Goal: Transaction & Acquisition: Purchase product/service

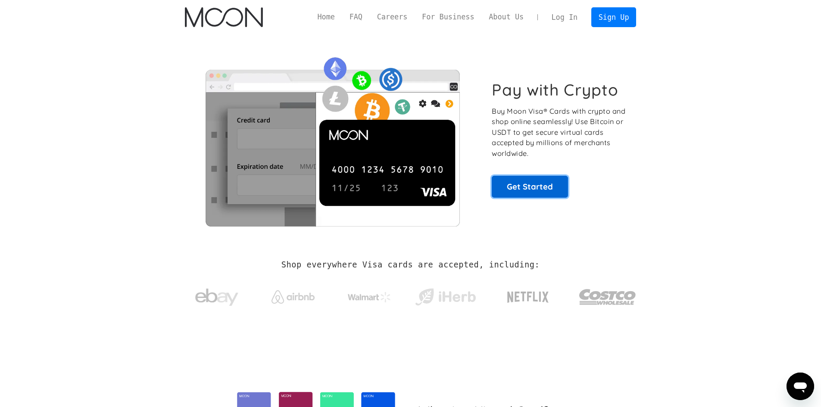
click at [530, 186] on link "Get Started" at bounding box center [530, 187] width 76 height 22
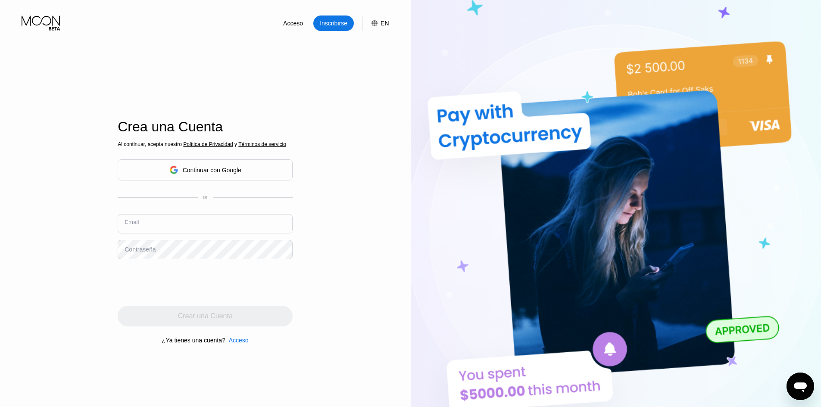
click at [154, 229] on input "text" at bounding box center [205, 223] width 175 height 19
click at [141, 226] on input "text" at bounding box center [205, 223] width 175 height 19
paste input "[EMAIL_ADDRESS][DOMAIN_NAME]"
type input "[EMAIL_ADDRESS][DOMAIN_NAME]"
click at [133, 251] on div "Contraseña" at bounding box center [140, 249] width 31 height 7
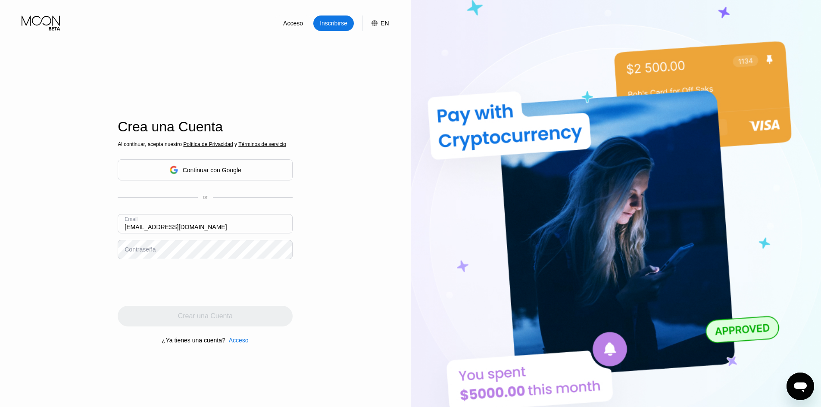
click at [133, 251] on div "Contraseña" at bounding box center [140, 249] width 31 height 7
click at [154, 251] on div "Contraseña" at bounding box center [140, 249] width 31 height 7
click at [190, 320] on div "Crear una Cuenta" at bounding box center [205, 316] width 55 height 9
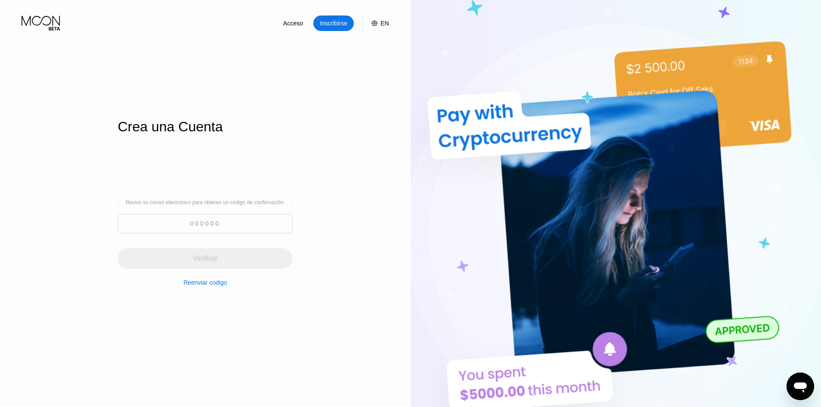
click at [203, 226] on input at bounding box center [205, 223] width 175 height 19
click at [171, 231] on input at bounding box center [205, 223] width 175 height 19
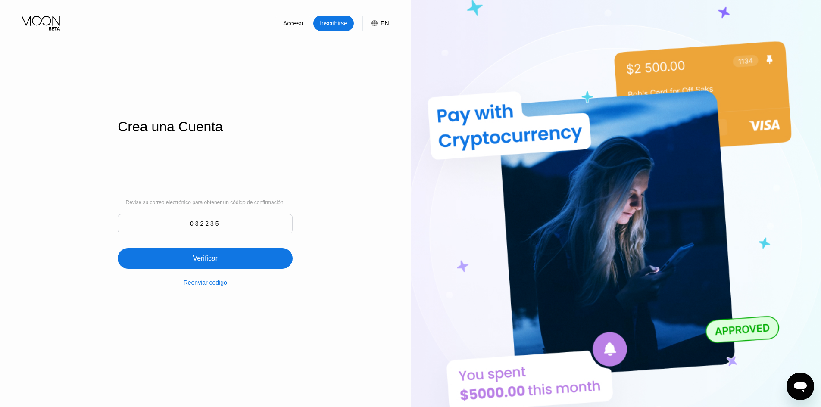
type input "032235"
click at [215, 262] on div "Verificar" at bounding box center [205, 258] width 25 height 9
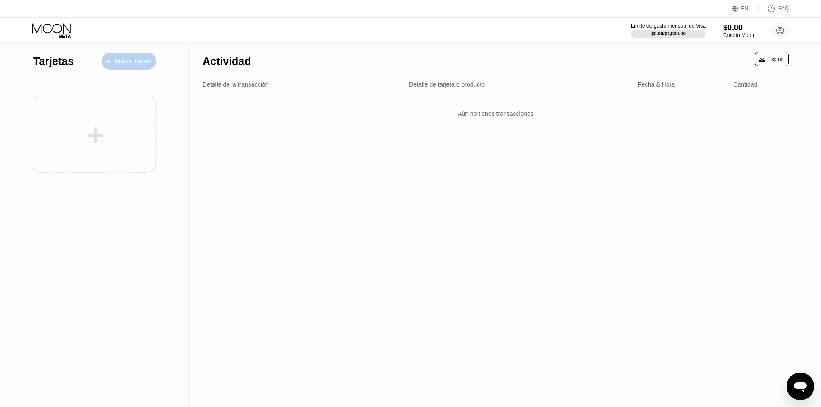
click at [130, 60] on div "Nueva Tarjeta" at bounding box center [133, 61] width 37 height 7
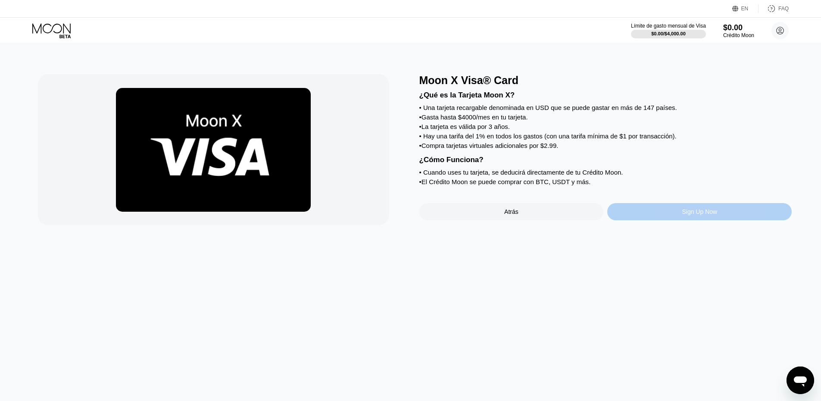
click at [686, 215] on div "Sign Up Now" at bounding box center [699, 211] width 35 height 7
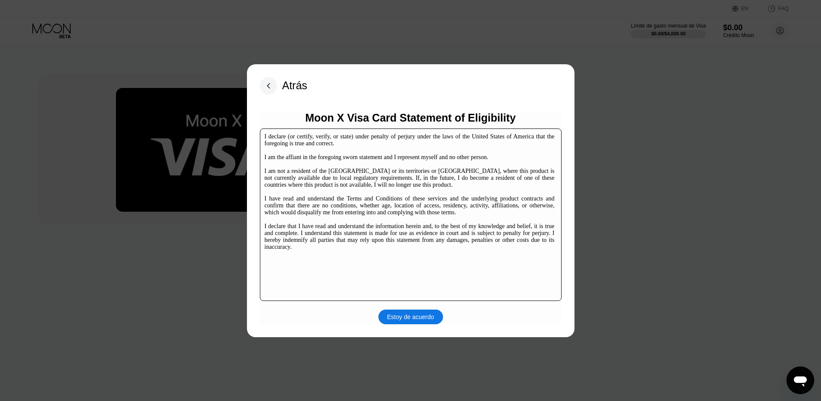
scroll to position [132, 0]
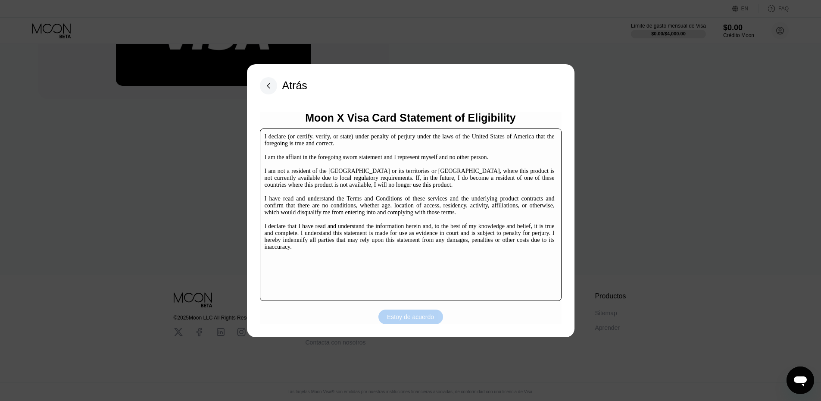
click at [410, 320] on div "Estoy de acuerdo" at bounding box center [410, 317] width 47 height 8
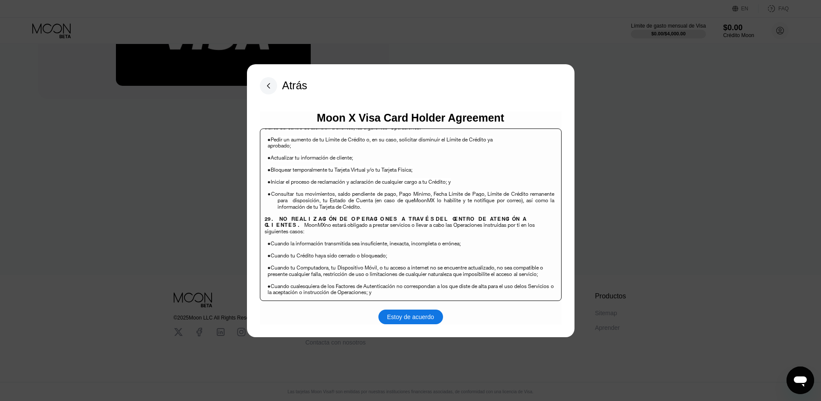
scroll to position [3591, 0]
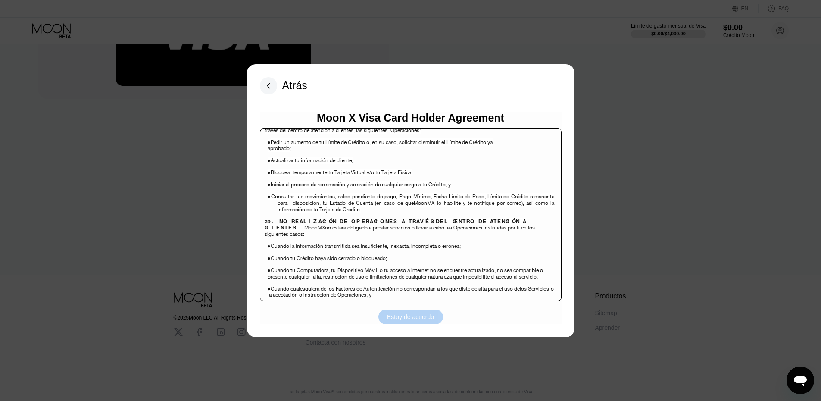
click at [420, 318] on div "Estoy de acuerdo" at bounding box center [410, 317] width 47 height 8
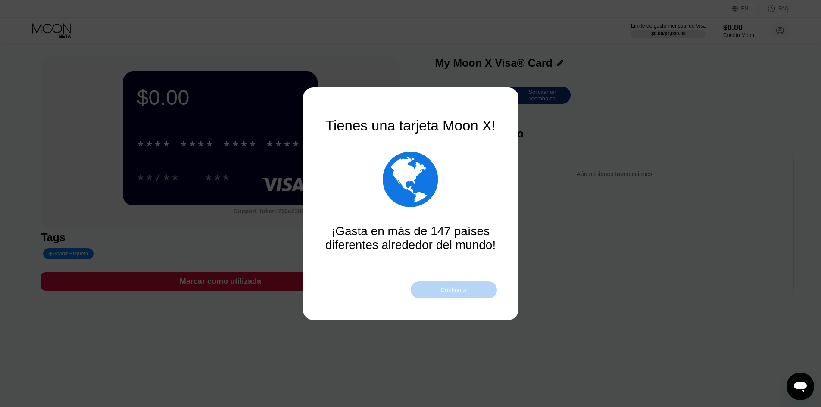
click at [456, 294] on div "Continuar" at bounding box center [454, 290] width 86 height 17
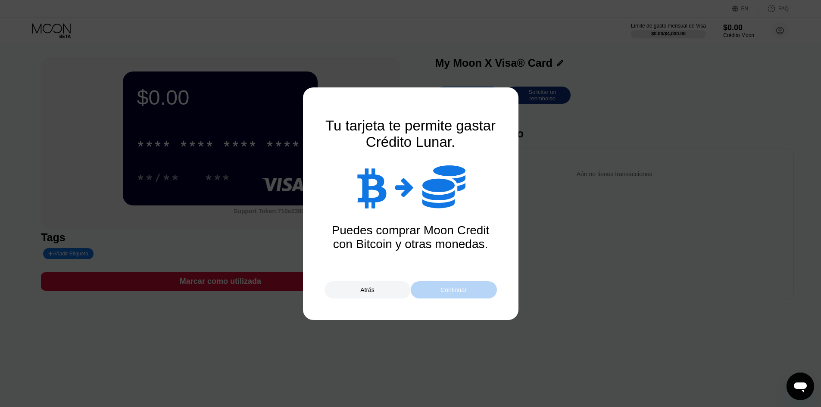
click at [459, 288] on div "Continuar" at bounding box center [454, 290] width 26 height 7
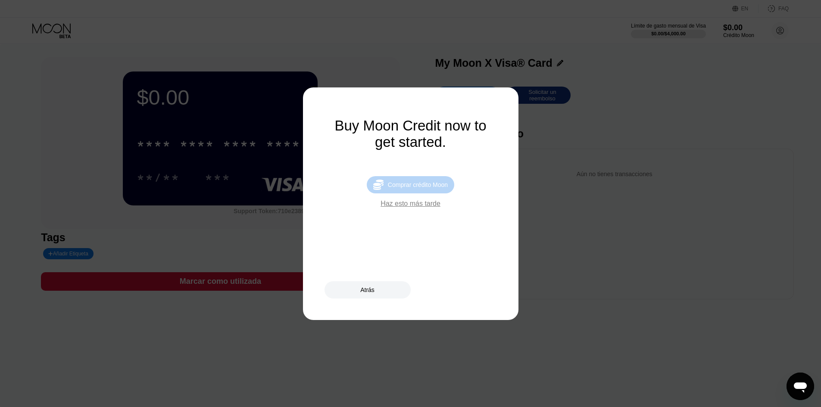
click at [422, 188] on div "Comprar crédito Moon" at bounding box center [418, 185] width 60 height 7
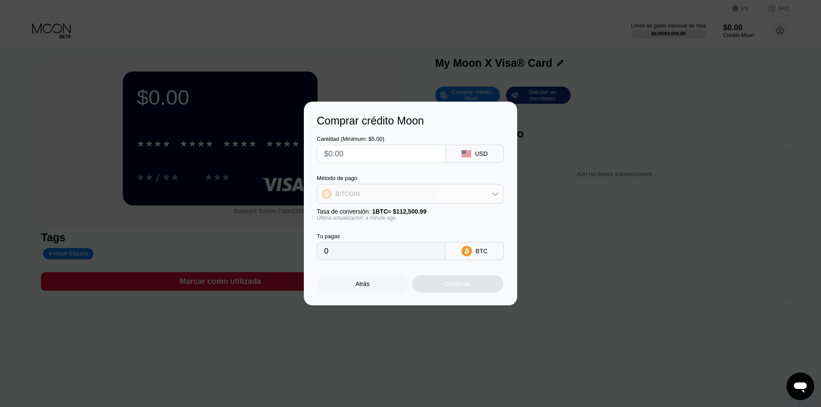
click at [491, 194] on div "BITCOIN" at bounding box center [410, 193] width 186 height 17
click at [385, 239] on div "USDT on TRON" at bounding box center [415, 236] width 163 height 7
type input "0.00"
click at [365, 283] on div "Atrás" at bounding box center [362, 284] width 91 height 17
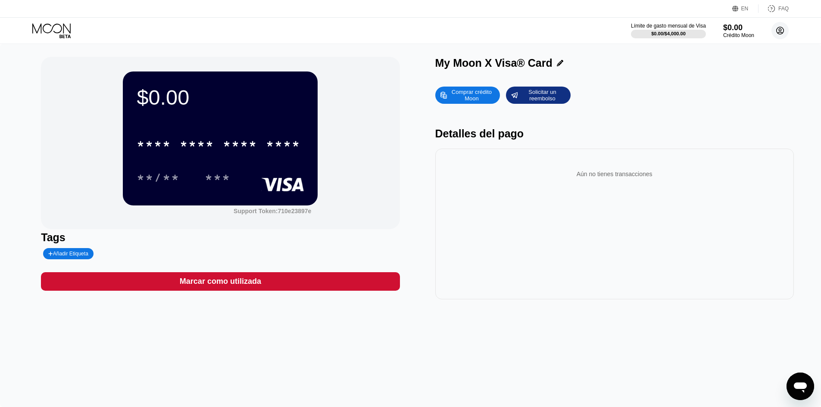
click at [780, 32] on icon at bounding box center [780, 30] width 5 height 5
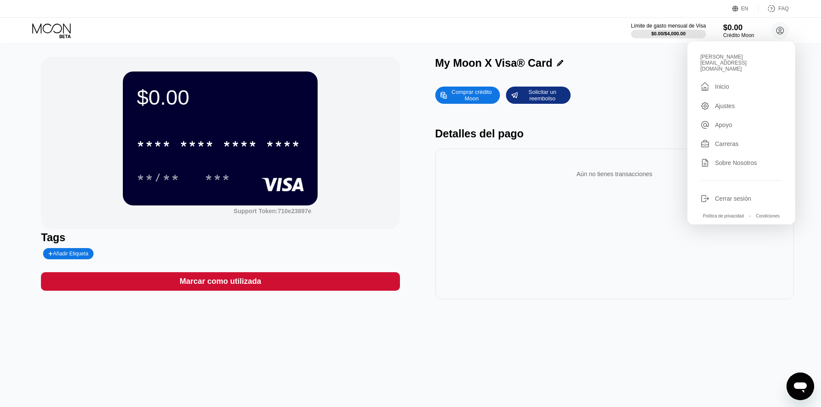
click at [728, 103] on div "Ajustes" at bounding box center [725, 106] width 20 height 7
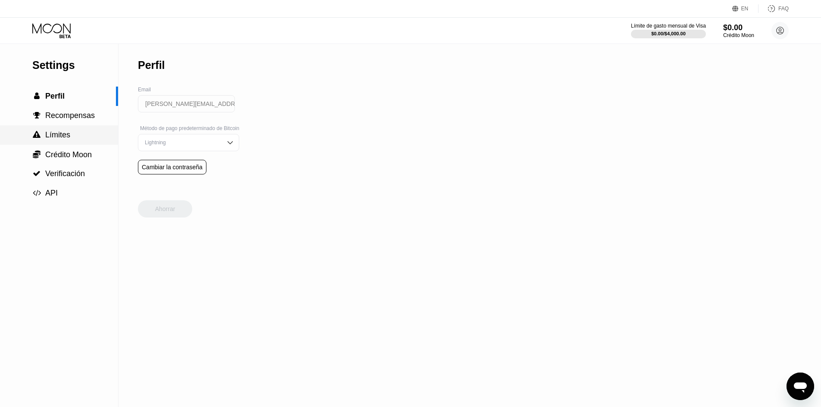
click at [66, 131] on div " Límites" at bounding box center [59, 134] width 118 height 19
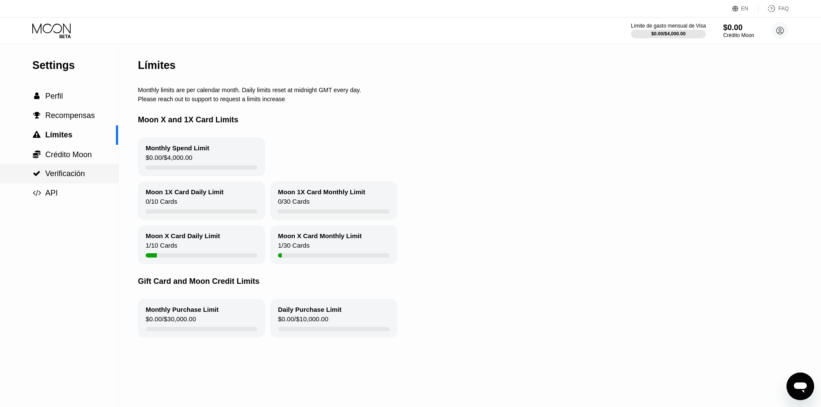
click at [64, 178] on span "Verificación" at bounding box center [65, 173] width 40 height 9
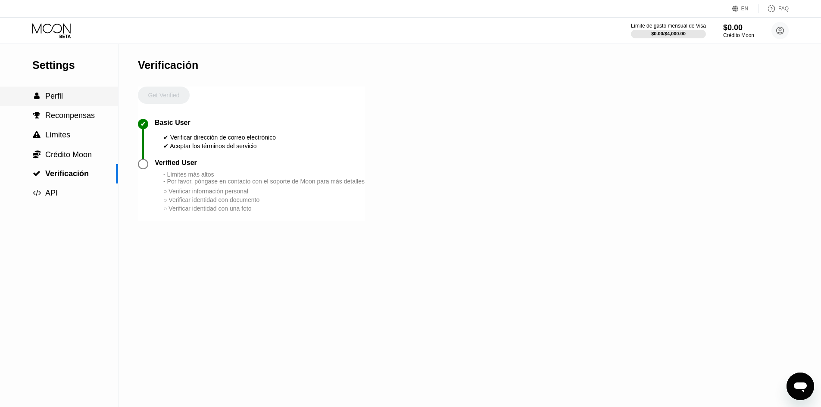
click at [66, 101] on div " Perfil" at bounding box center [59, 96] width 118 height 9
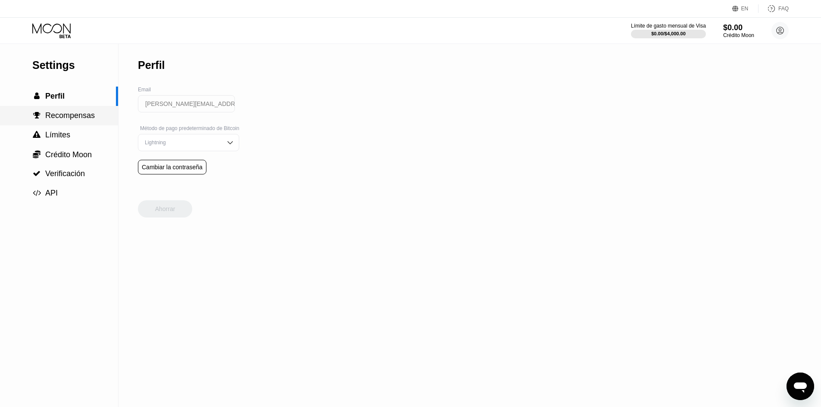
click at [68, 113] on span "Recompensas" at bounding box center [70, 115] width 50 height 9
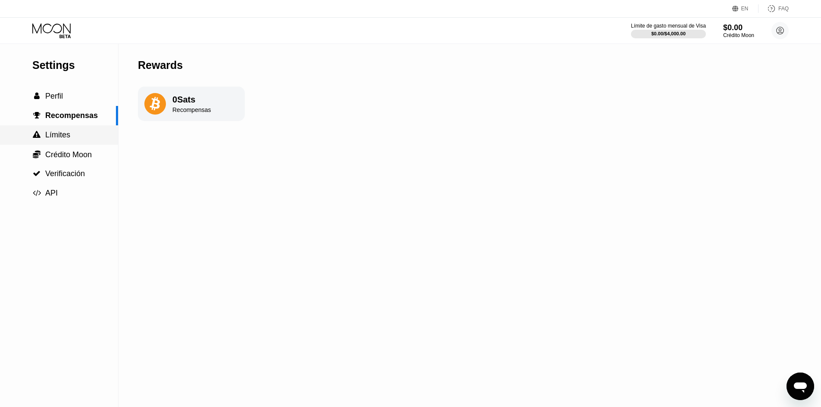
click at [52, 138] on span "Límites" at bounding box center [57, 135] width 25 height 9
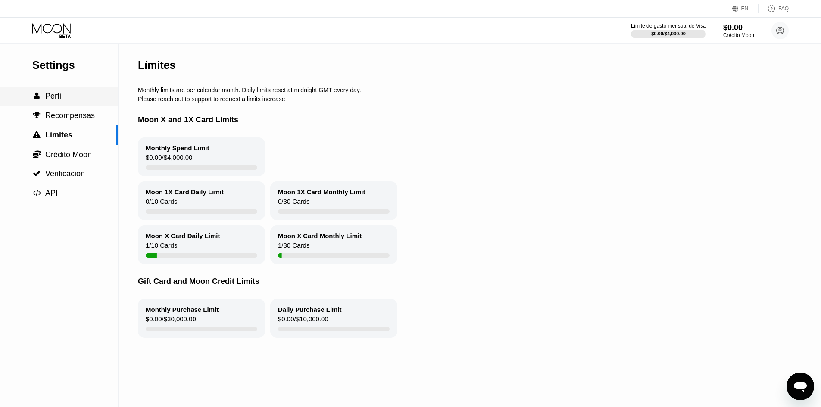
click at [69, 97] on div " Perfil" at bounding box center [59, 96] width 118 height 9
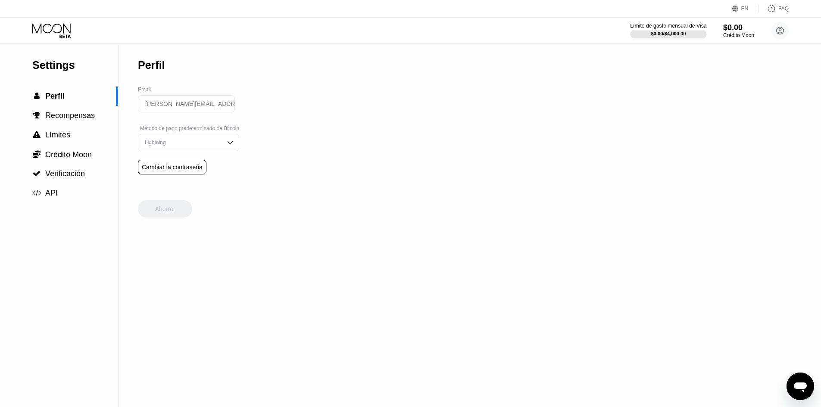
click at [683, 23] on div "Límite de gasto mensual de Visa" at bounding box center [668, 26] width 76 height 6
click at [735, 34] on div "Crédito Moon" at bounding box center [738, 35] width 31 height 6
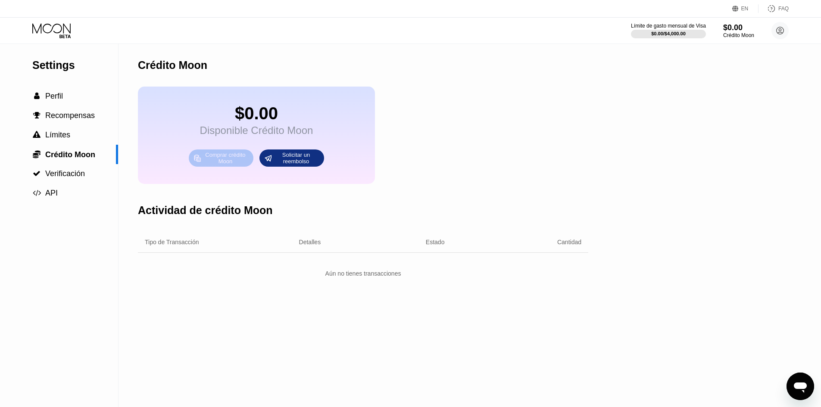
click at [226, 163] on div "Comprar crédito Moon" at bounding box center [225, 158] width 47 height 14
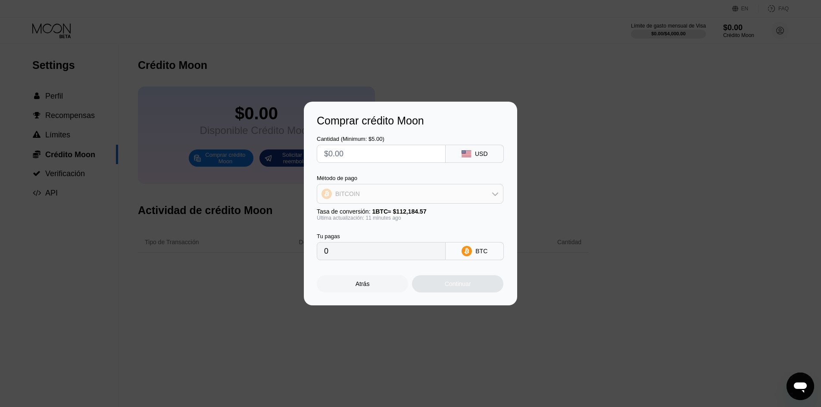
click at [453, 190] on div "BITCOIN" at bounding box center [410, 193] width 186 height 17
click at [361, 152] on input "text" at bounding box center [381, 153] width 114 height 17
type input "$1"
type input "0.00000890"
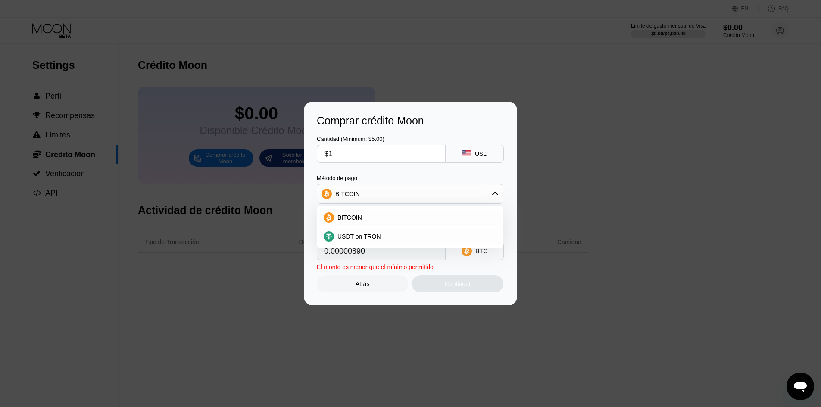
type input "$10"
type input "0.00008891"
type input "$100"
type input "0.00088906"
type input "$100"
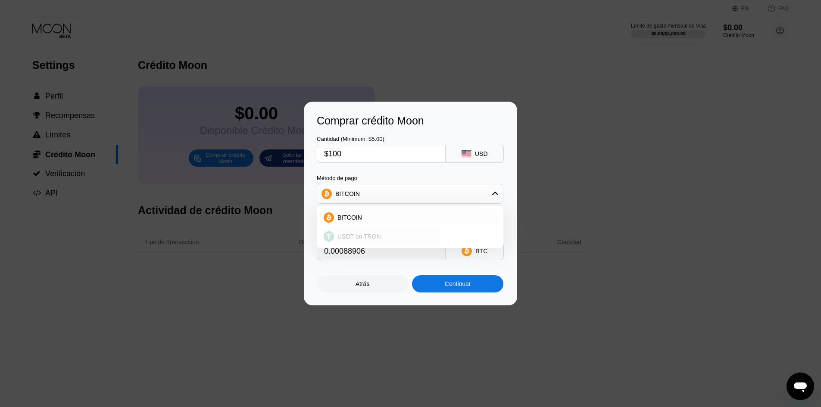
click at [360, 233] on span "USDT on TRON" at bounding box center [360, 236] width 44 height 7
type input "101.01"
click at [462, 288] on div "Continuar" at bounding box center [458, 284] width 26 height 7
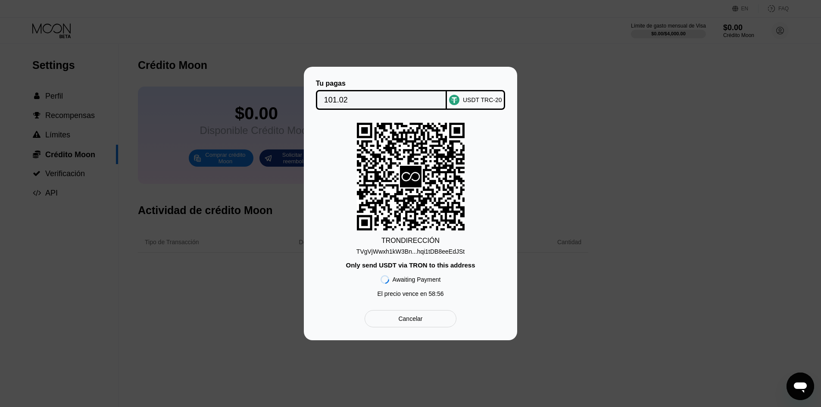
click at [390, 252] on div "TVgVjWwxh1kW3Bn...hqi1tDB8eeEdJSt" at bounding box center [411, 251] width 108 height 7
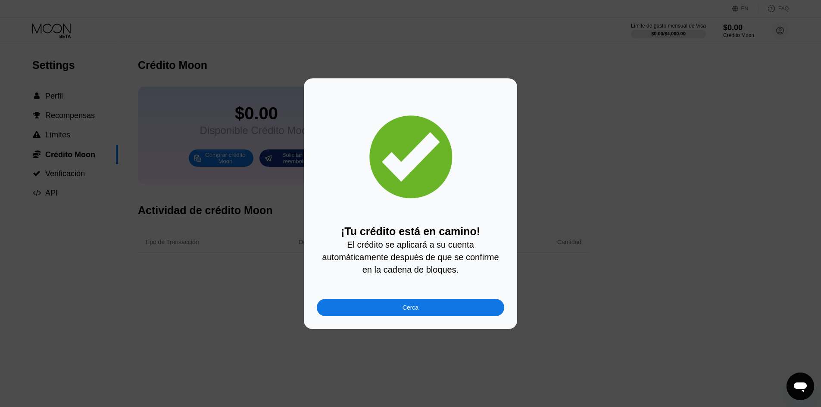
click at [404, 311] on div "Cerca" at bounding box center [411, 307] width 16 height 7
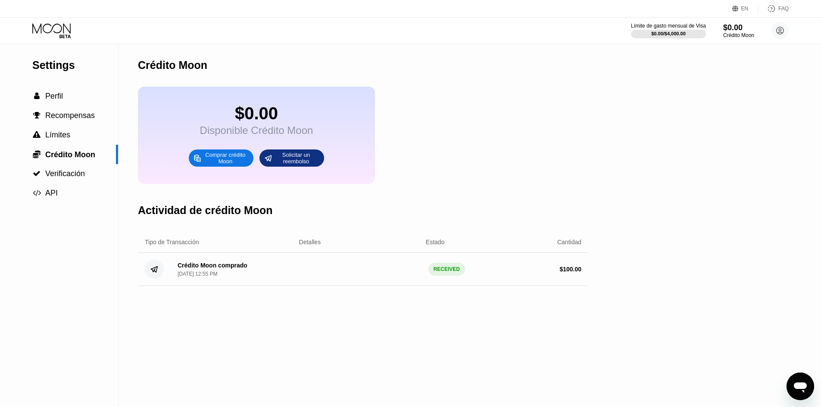
click at [56, 27] on icon at bounding box center [52, 30] width 40 height 15
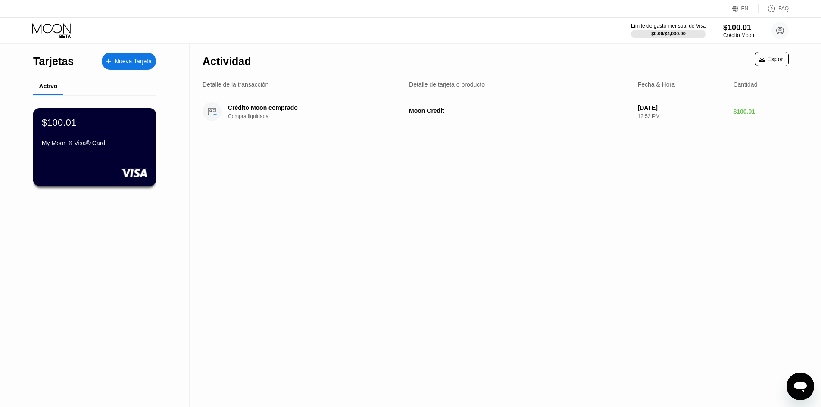
click at [98, 147] on div "My Moon X Visa® Card" at bounding box center [95, 143] width 106 height 7
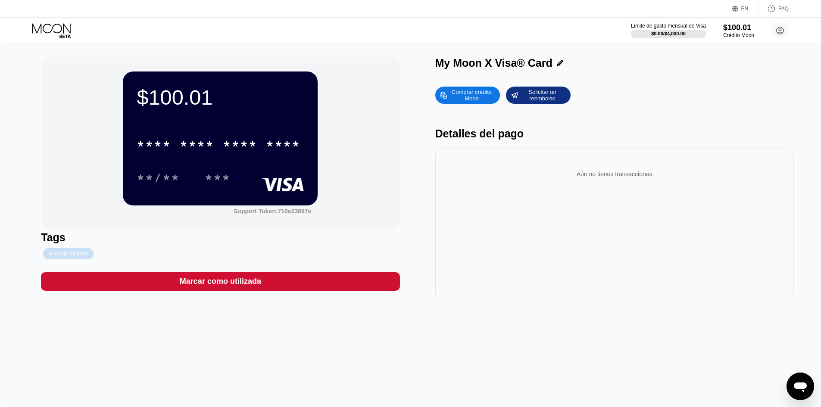
click at [73, 255] on div "Añadir Etiqueta" at bounding box center [68, 254] width 40 height 6
click at [559, 63] on icon at bounding box center [560, 63] width 6 height 6
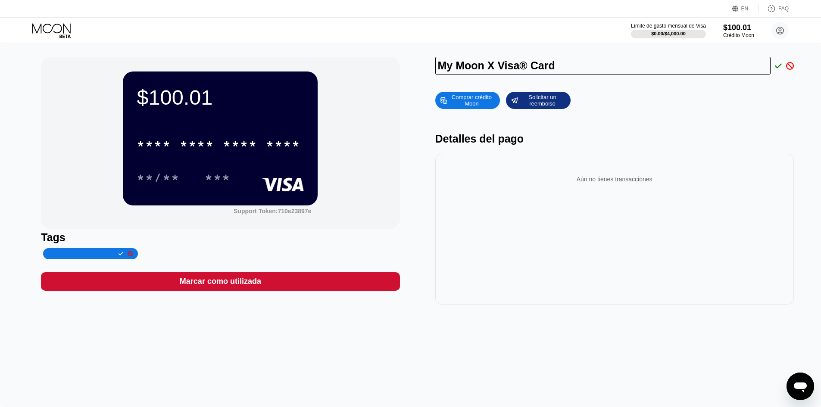
drag, startPoint x: 456, startPoint y: 68, endPoint x: 413, endPoint y: 72, distance: 43.3
click at [413, 72] on div "$100.01 * * * * * * * * * * * * **** **/** *** Support Token: 710e23897e Tags M…" at bounding box center [411, 181] width 740 height 248
type input "Moon X Visa® Card"
click at [777, 66] on icon at bounding box center [778, 66] width 7 height 8
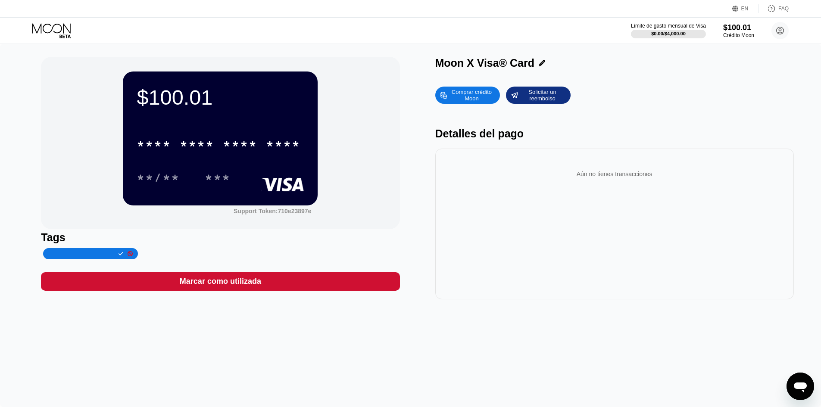
click at [128, 257] on icon at bounding box center [130, 253] width 5 height 5
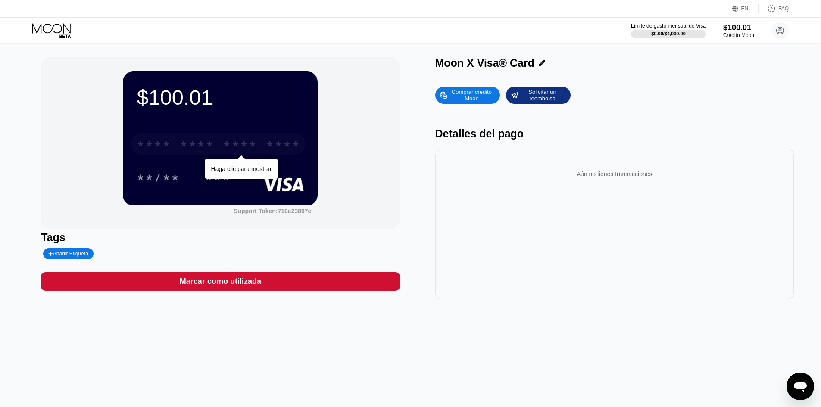
click at [279, 141] on div "****" at bounding box center [283, 145] width 34 height 14
click at [269, 147] on div "1976" at bounding box center [283, 145] width 34 height 14
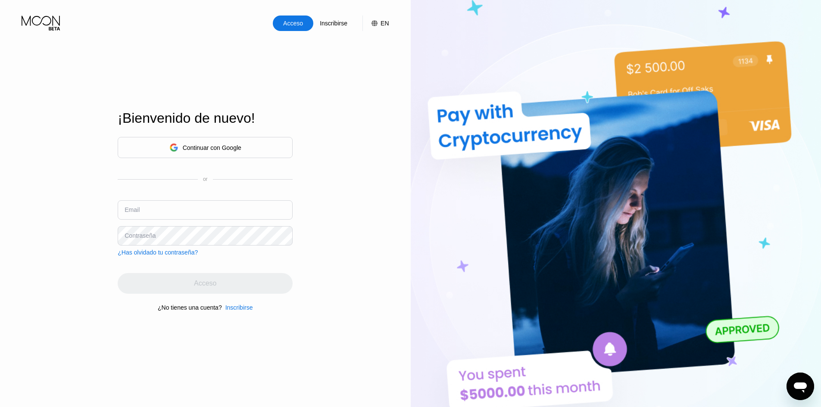
type input "juliani.bb2020@gmail.com"
click at [133, 276] on div "Acceso" at bounding box center [205, 283] width 175 height 21
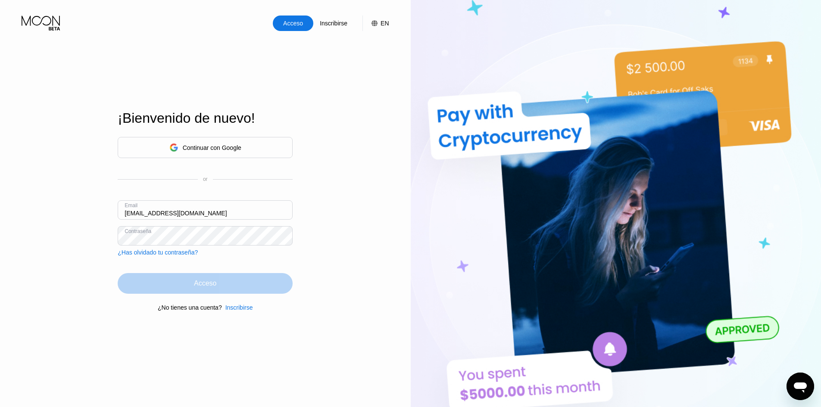
click at [190, 284] on div "Acceso" at bounding box center [205, 283] width 175 height 21
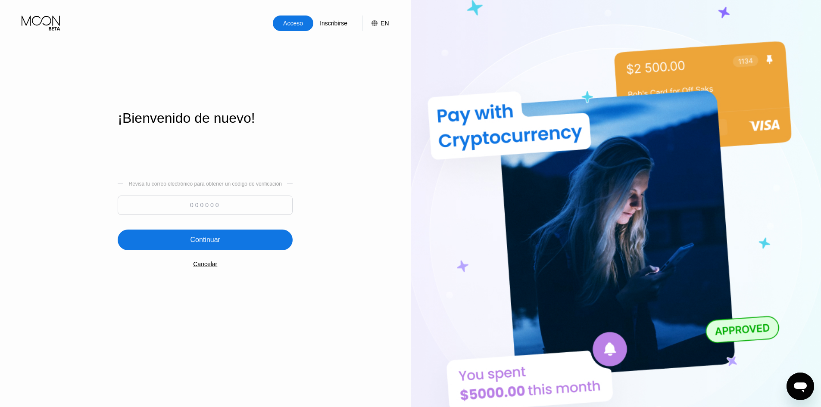
click at [195, 206] on input at bounding box center [205, 205] width 175 height 19
type input "862275"
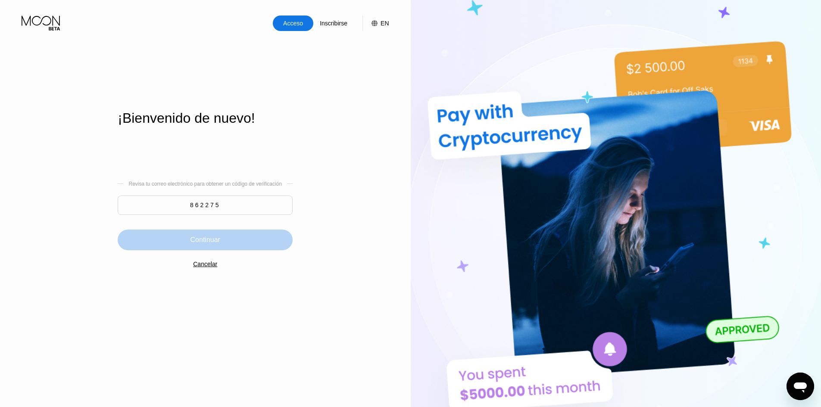
click at [223, 245] on div "Continuar" at bounding box center [205, 240] width 175 height 21
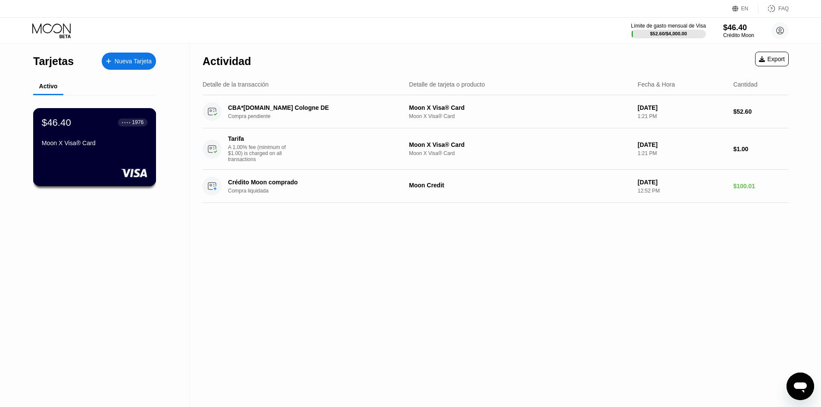
click at [81, 147] on div "Moon X Visa® Card" at bounding box center [95, 143] width 106 height 7
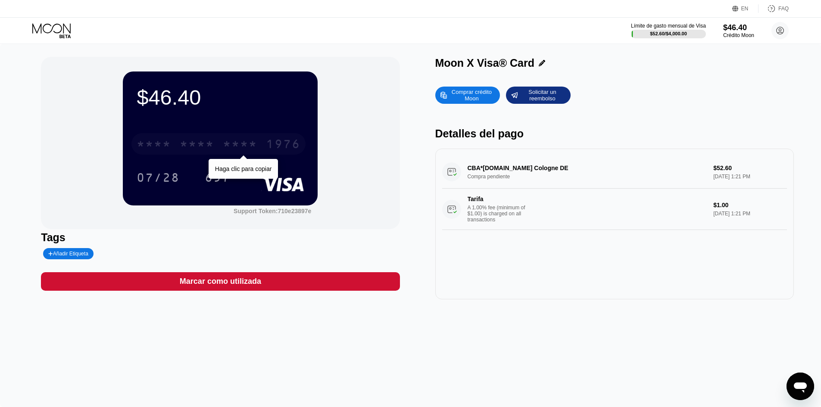
click at [244, 143] on div "* * * *" at bounding box center [240, 145] width 34 height 14
click at [539, 66] on icon at bounding box center [542, 63] width 6 height 6
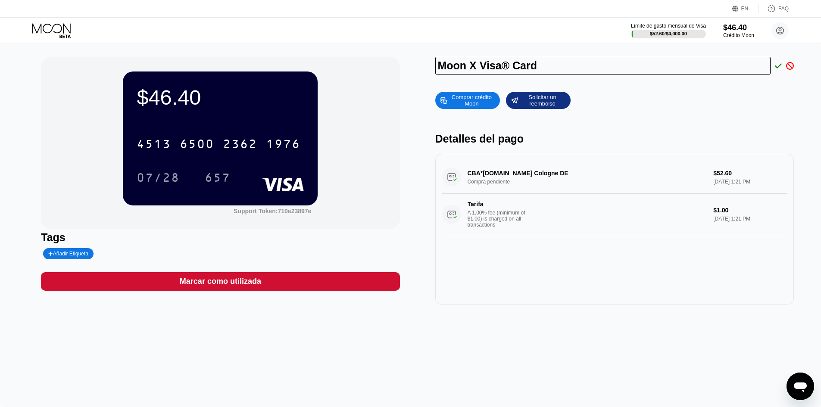
click at [787, 63] on icon at bounding box center [791, 66] width 8 height 8
